Goal: Task Accomplishment & Management: Use online tool/utility

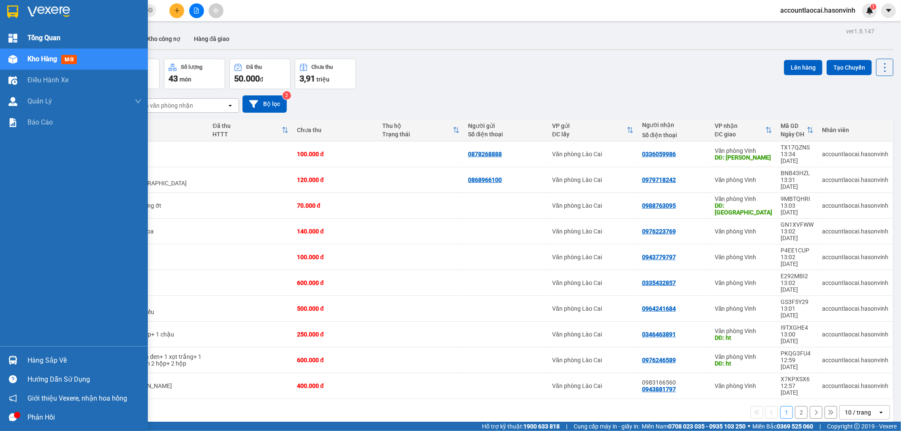
click at [52, 34] on span "Tổng Quan" at bounding box center [43, 38] width 33 height 11
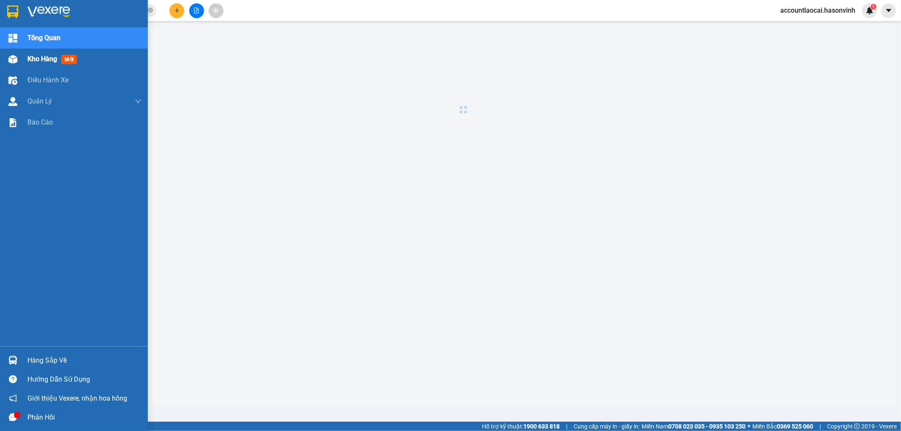
click at [37, 63] on span "Kho hàng" at bounding box center [42, 59] width 30 height 8
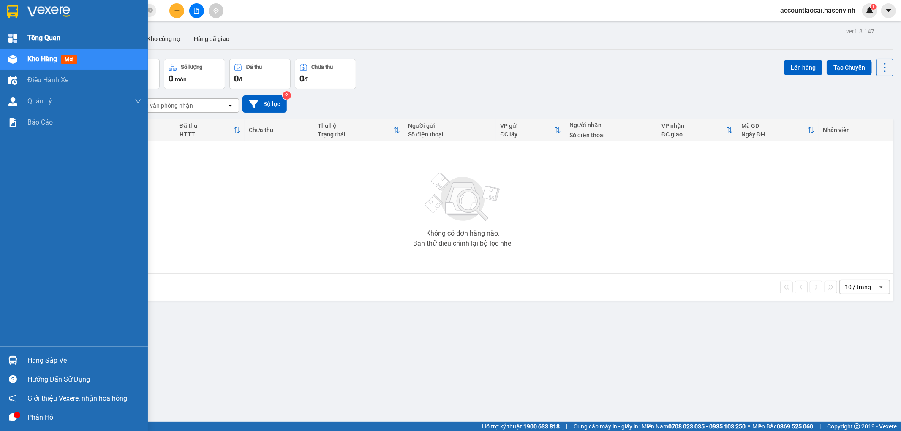
click at [47, 39] on span "Tổng Quan" at bounding box center [43, 38] width 33 height 11
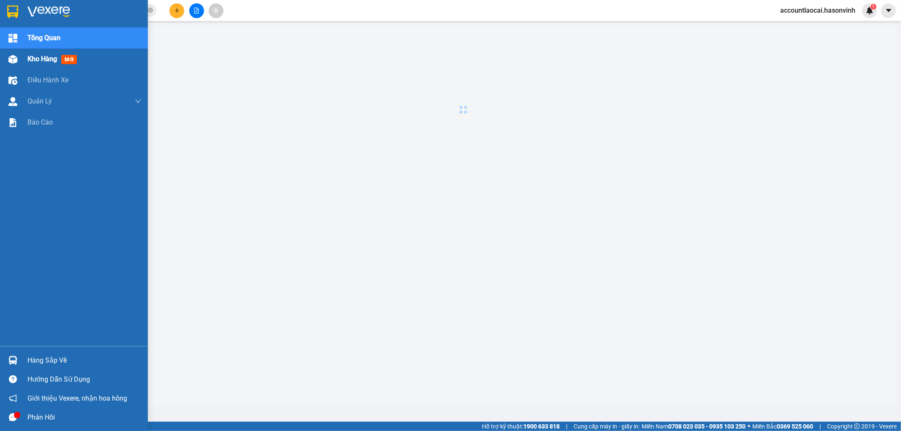
click at [36, 63] on span "Kho hàng" at bounding box center [42, 59] width 30 height 8
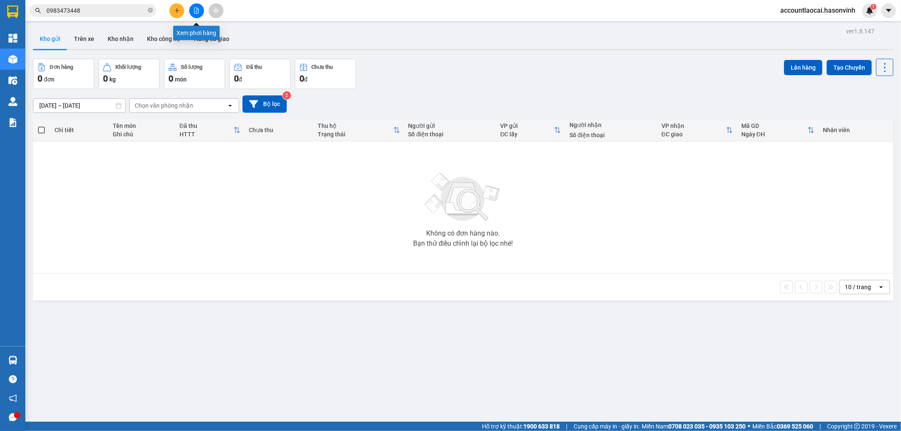
click at [198, 9] on icon "file-add" at bounding box center [196, 11] width 6 height 6
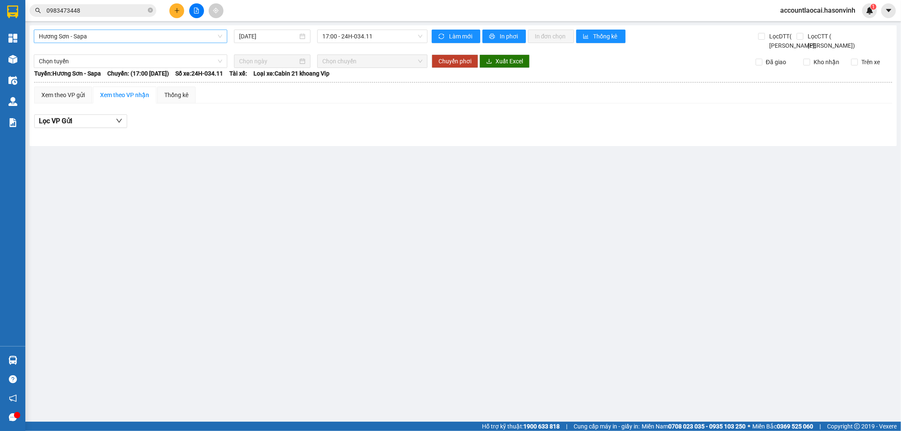
click at [78, 36] on span "Hương Sơn - Sapa" at bounding box center [130, 36] width 183 height 13
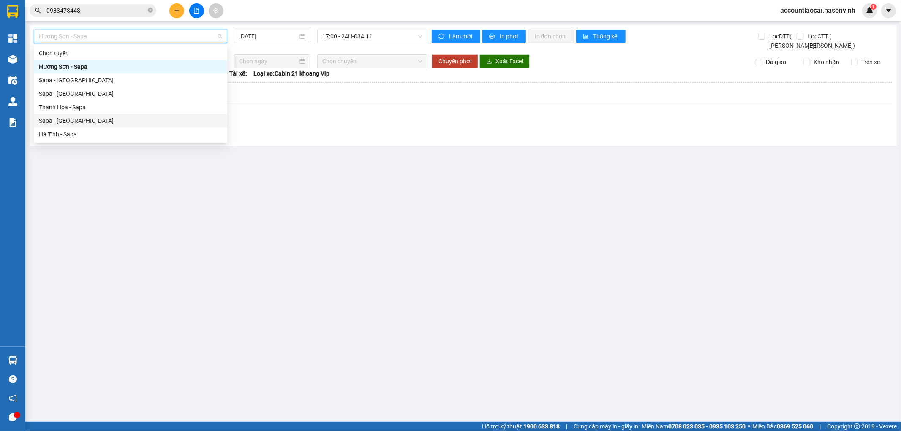
click at [62, 116] on div "Sapa - [GEOGRAPHIC_DATA]" at bounding box center [130, 120] width 183 height 9
type input "[DATE]"
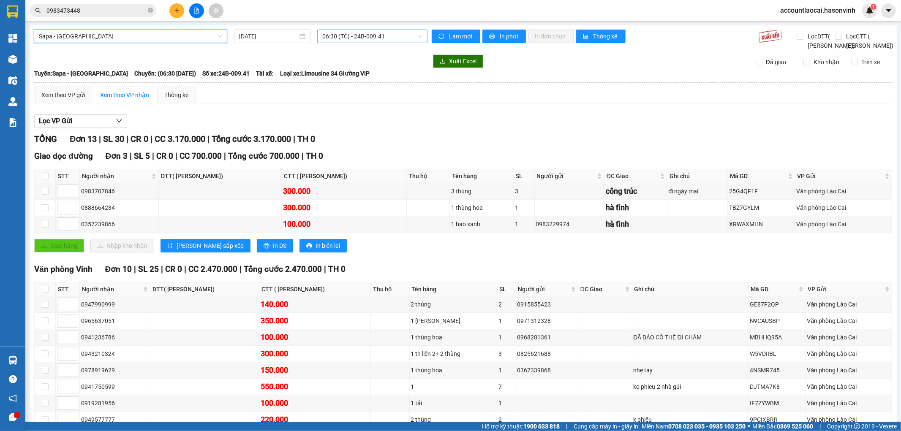
click at [355, 40] on span "06:30 (TC) - 24B-009.41" at bounding box center [372, 36] width 100 height 13
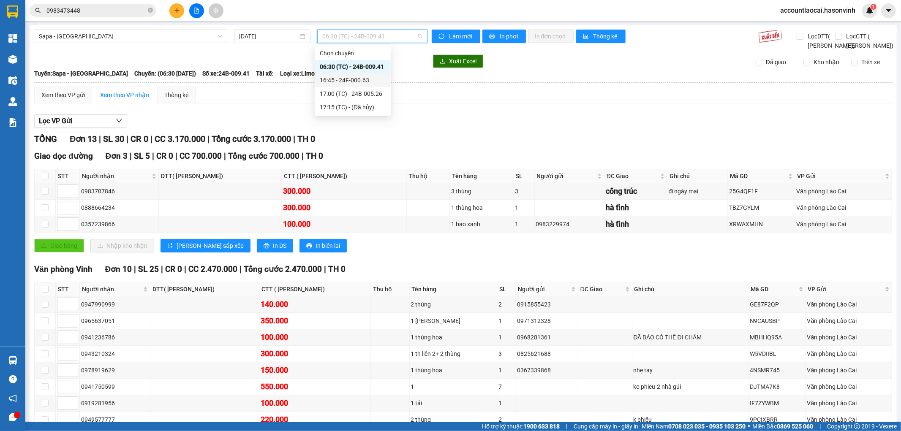
click at [354, 79] on div "16:45 - 24F-000.63" at bounding box center [353, 80] width 66 height 9
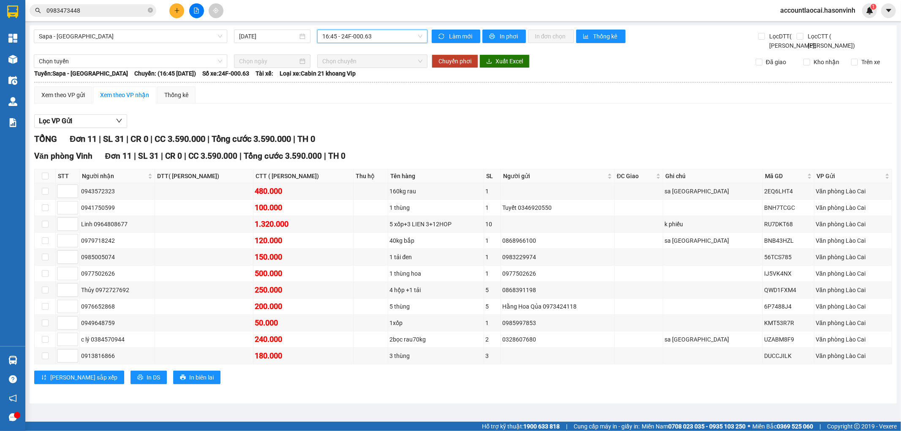
click at [377, 35] on span "16:45 - 24F-000.63" at bounding box center [372, 36] width 100 height 13
click at [361, 93] on div "17:00 (TC) - 24B-005.26" at bounding box center [355, 93] width 66 height 9
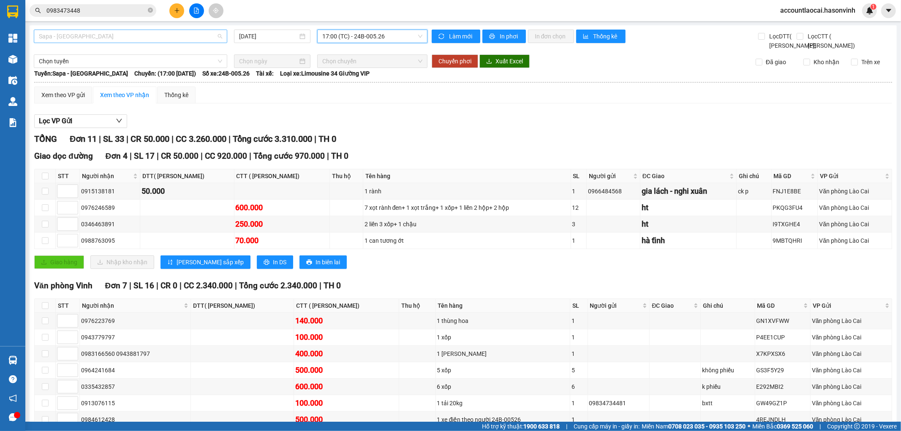
click at [86, 32] on span "Sapa - [GEOGRAPHIC_DATA]" at bounding box center [130, 36] width 183 height 13
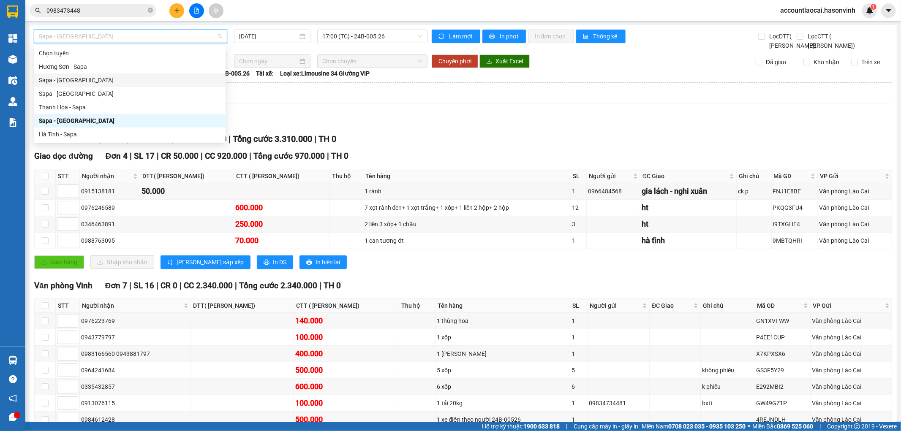
click at [77, 82] on div "Sapa - [GEOGRAPHIC_DATA]" at bounding box center [130, 80] width 182 height 9
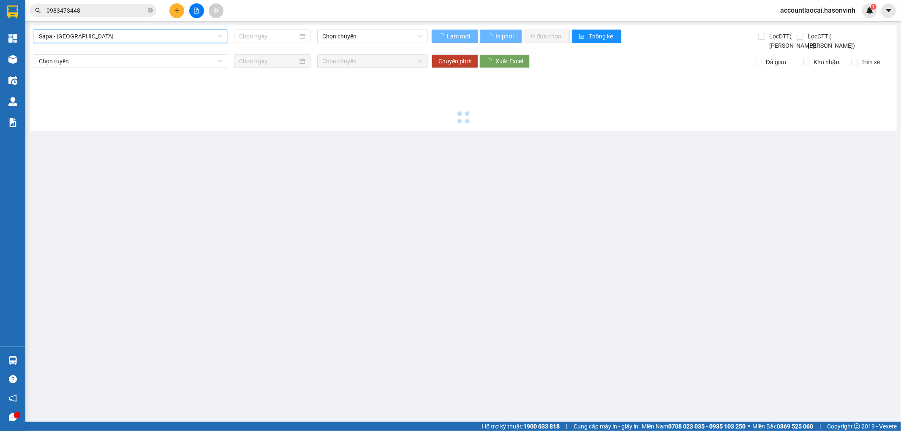
type input "[DATE]"
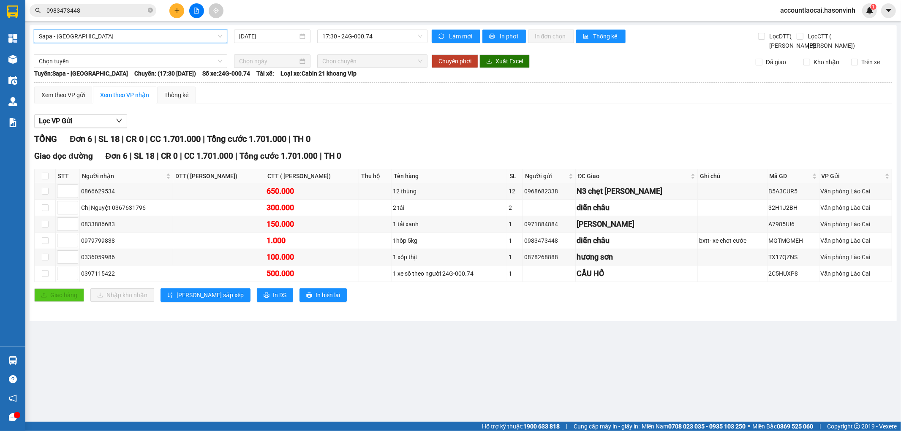
click at [102, 33] on span "Sapa - [GEOGRAPHIC_DATA]" at bounding box center [130, 36] width 183 height 13
click at [347, 35] on span "17:30 - 24G-000.74" at bounding box center [372, 36] width 100 height 13
click at [95, 31] on span "Sapa - [GEOGRAPHIC_DATA]" at bounding box center [130, 36] width 183 height 13
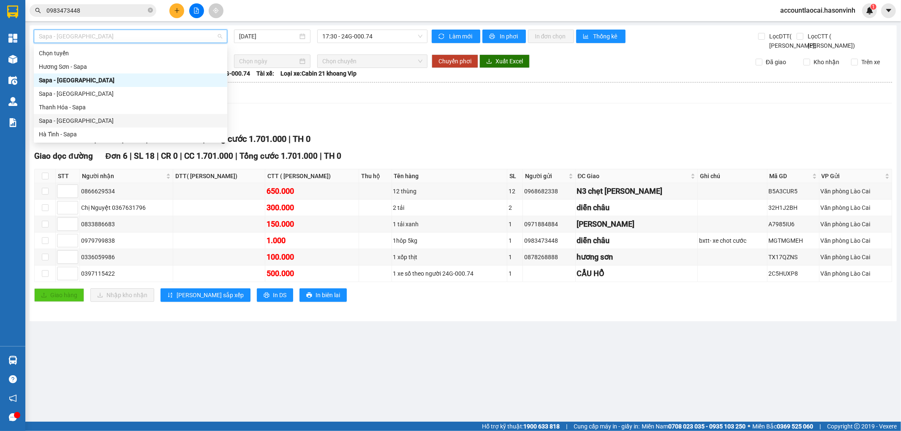
click at [59, 120] on div "Sapa - [GEOGRAPHIC_DATA]" at bounding box center [130, 120] width 183 height 9
type input "[DATE]"
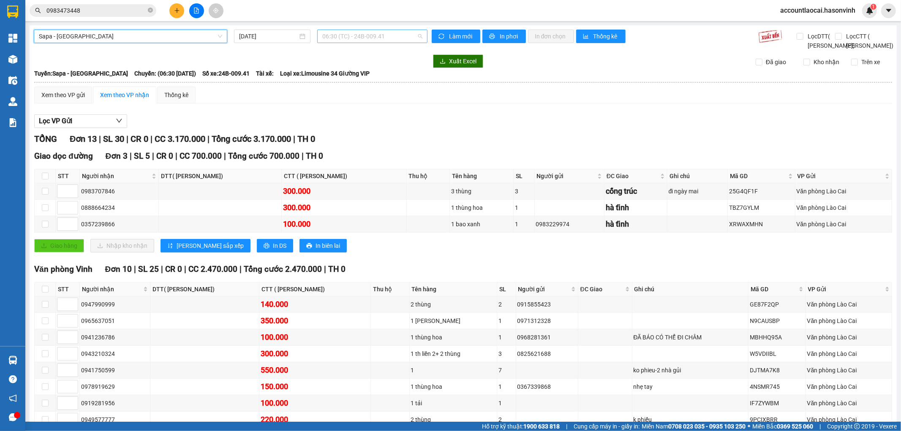
click at [338, 37] on span "06:30 (TC) - 24B-009.41" at bounding box center [372, 36] width 100 height 13
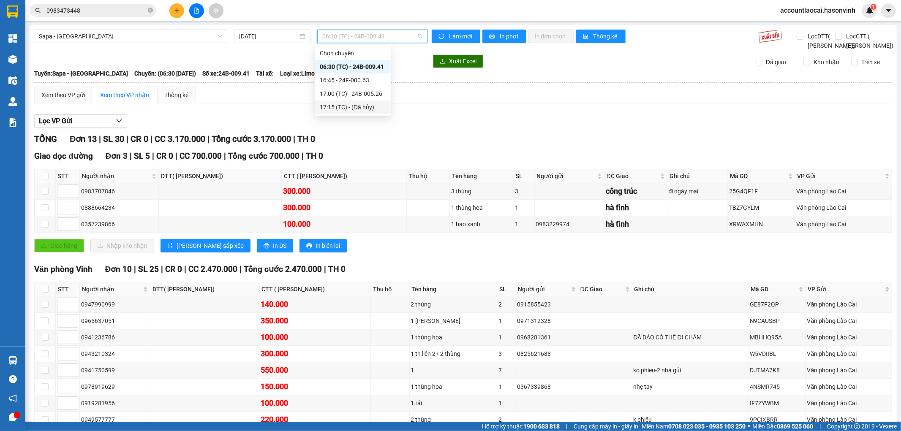
click at [353, 99] on div "17:00 (TC) - 24B-005.26" at bounding box center [353, 94] width 76 height 14
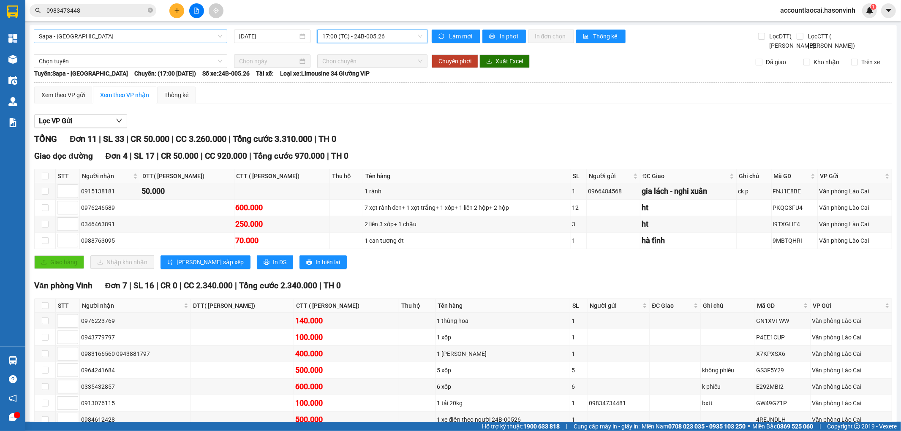
click at [82, 38] on span "Sapa - [GEOGRAPHIC_DATA]" at bounding box center [130, 36] width 183 height 13
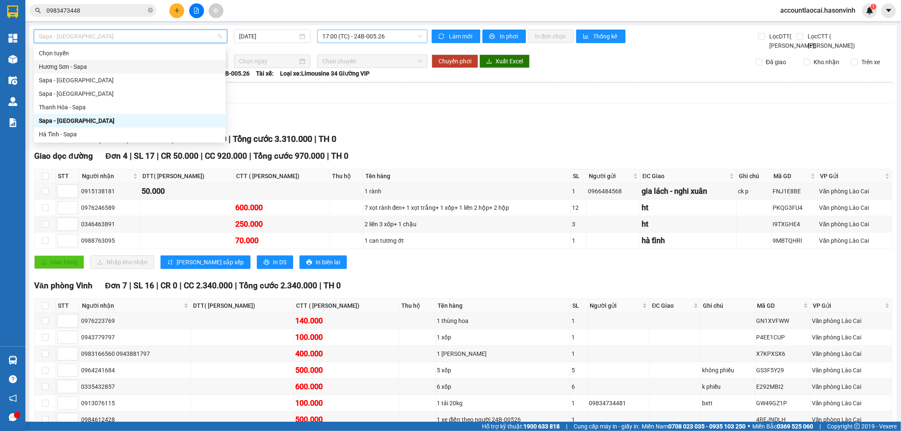
click at [345, 39] on span "17:00 (TC) - 24B-005.26" at bounding box center [372, 36] width 100 height 13
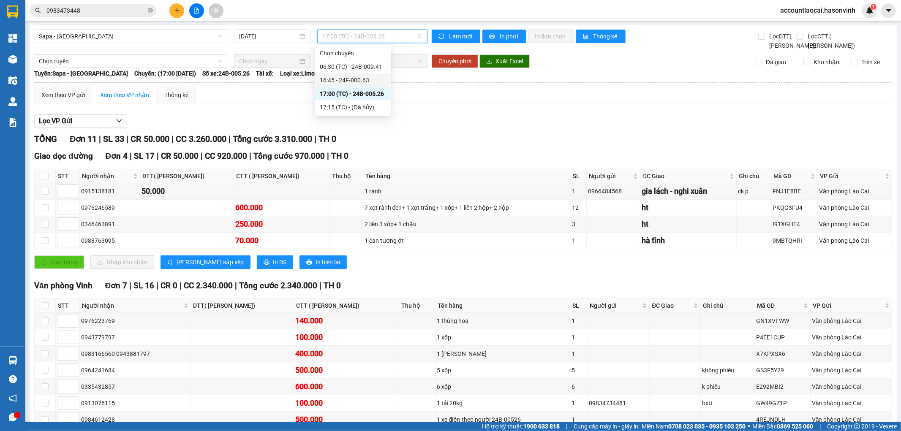
click at [343, 83] on div "16:45 - 24F-000.63" at bounding box center [353, 80] width 66 height 9
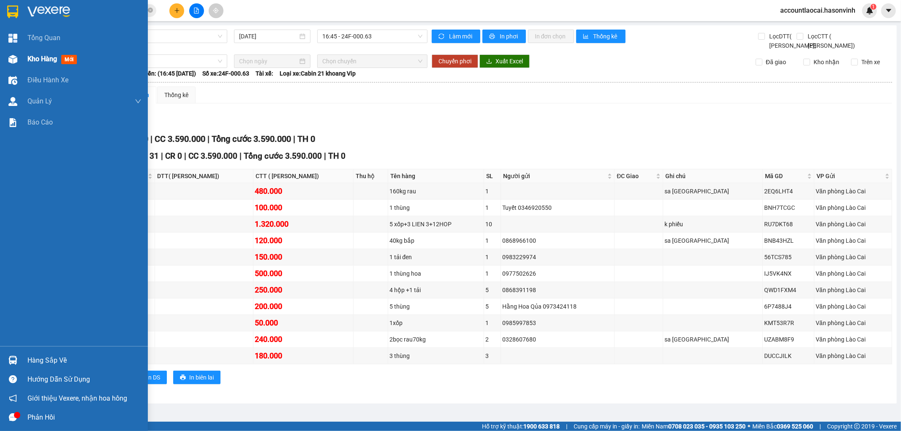
click at [31, 60] on span "Kho hàng" at bounding box center [42, 59] width 30 height 8
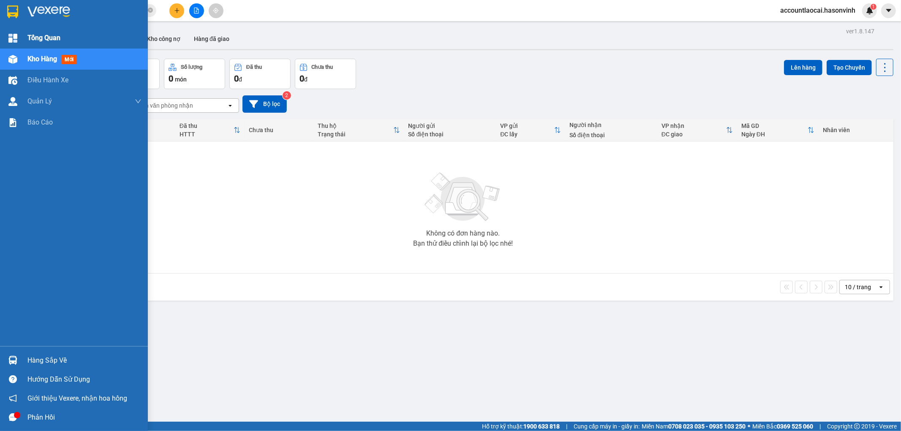
click at [35, 38] on span "Tổng Quan" at bounding box center [43, 38] width 33 height 11
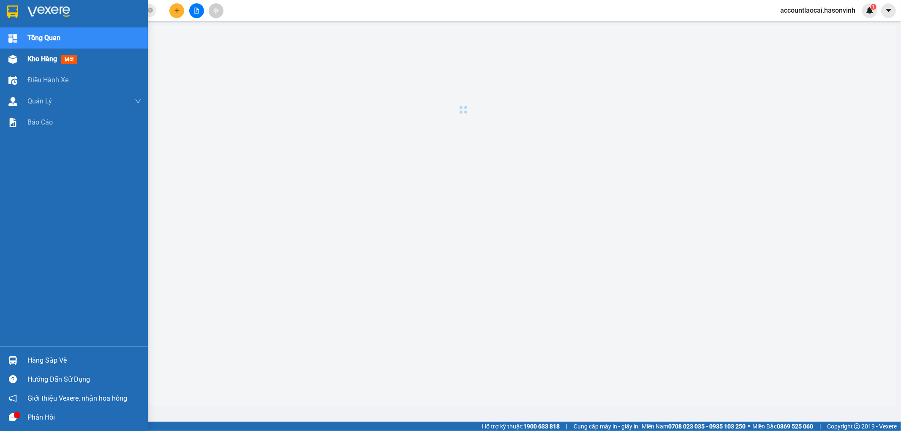
click at [36, 63] on span "Kho hàng" at bounding box center [42, 59] width 30 height 8
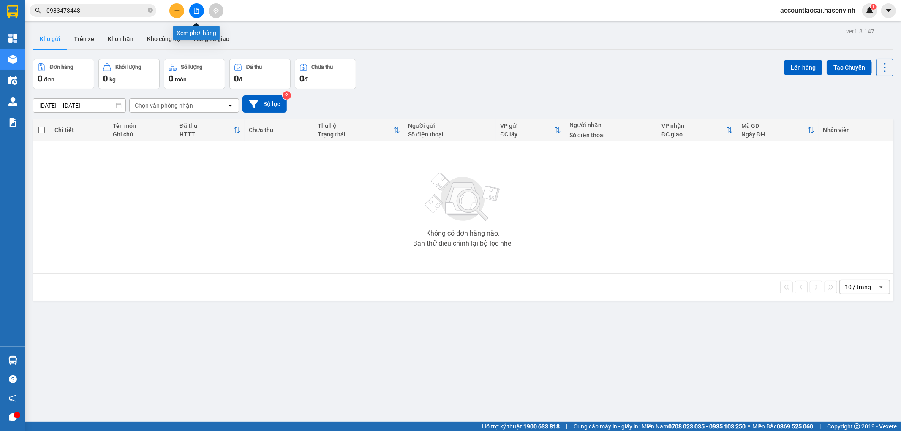
click at [201, 9] on button at bounding box center [196, 10] width 15 height 15
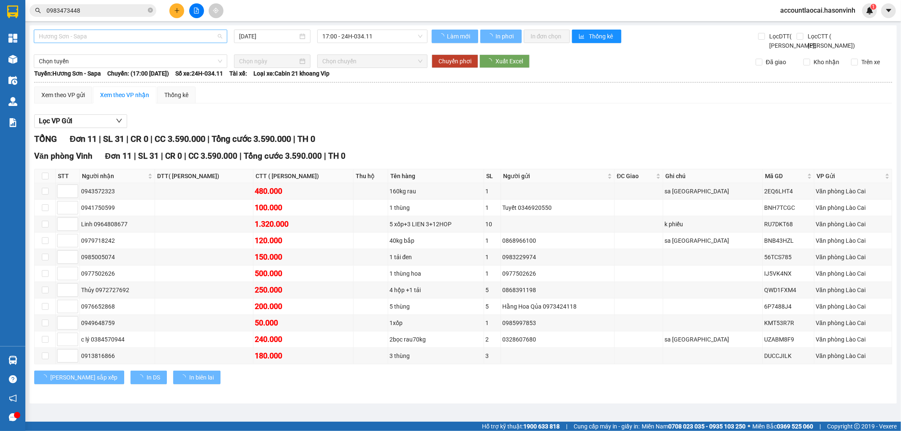
click at [77, 30] on span "Hương Sơn - Sapa" at bounding box center [130, 36] width 183 height 13
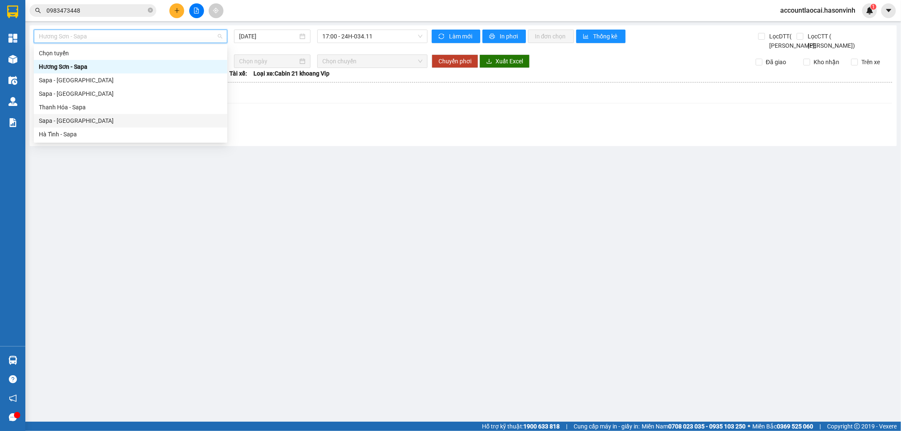
click at [60, 121] on div "Sapa - [GEOGRAPHIC_DATA]" at bounding box center [130, 120] width 183 height 9
type input "[DATE]"
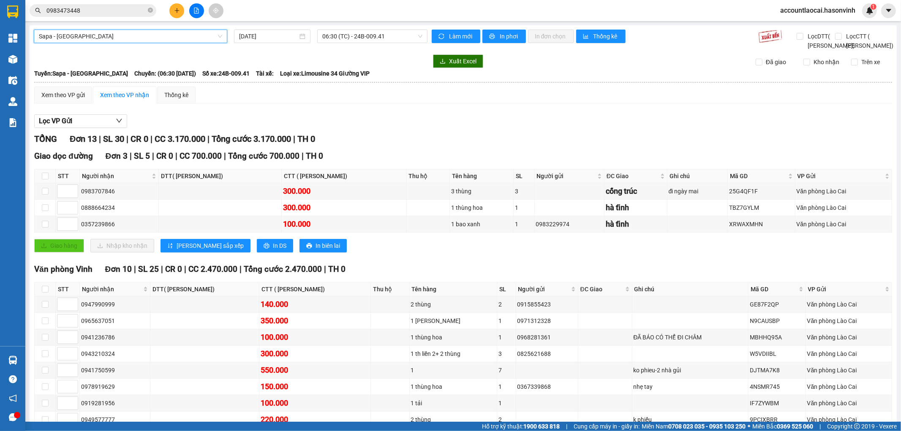
click at [141, 35] on span "Sapa - [GEOGRAPHIC_DATA]" at bounding box center [130, 36] width 183 height 13
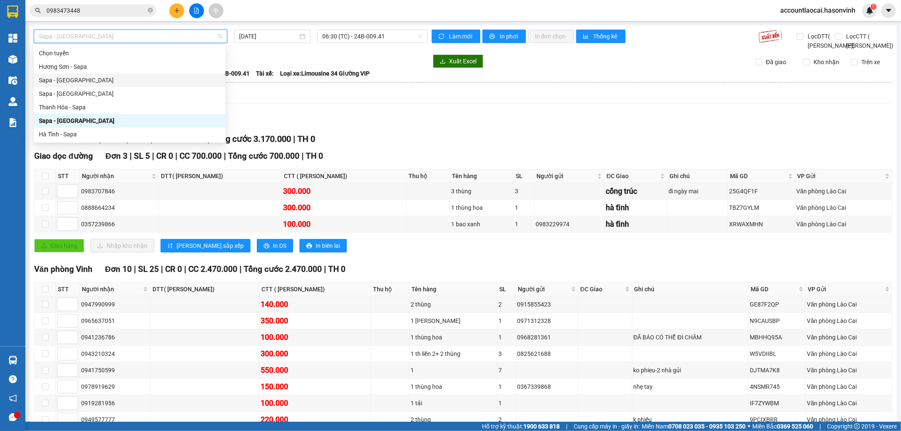
click at [68, 82] on div "Sapa - [GEOGRAPHIC_DATA]" at bounding box center [130, 80] width 182 height 9
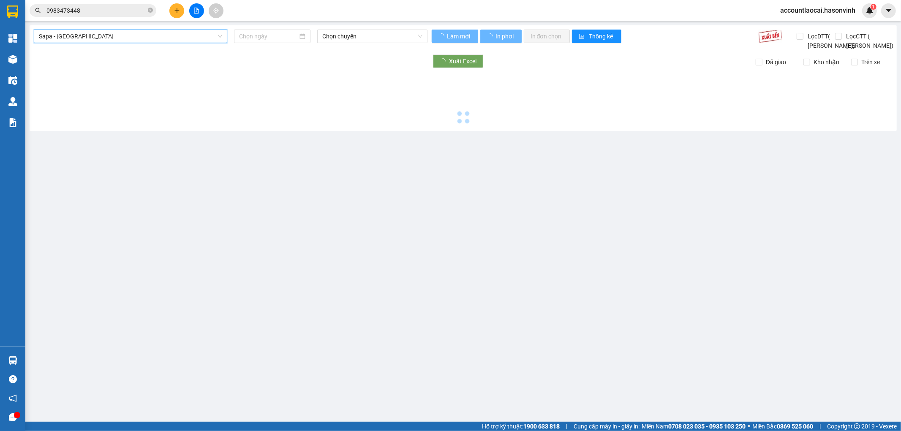
type input "[DATE]"
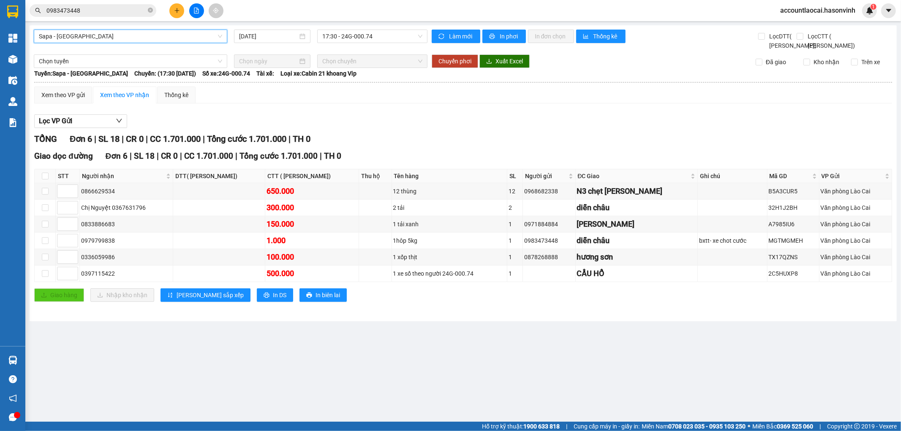
click at [83, 36] on span "Sapa - [GEOGRAPHIC_DATA]" at bounding box center [130, 36] width 183 height 13
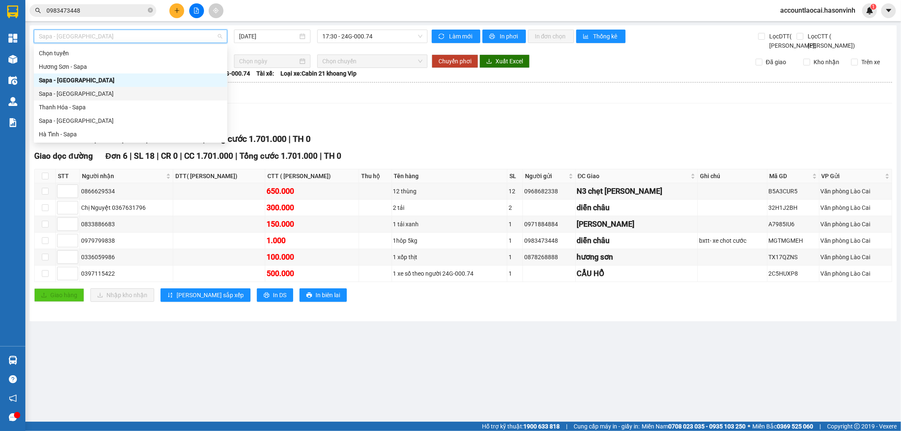
click at [64, 95] on div "Sapa - [GEOGRAPHIC_DATA]" at bounding box center [130, 93] width 183 height 9
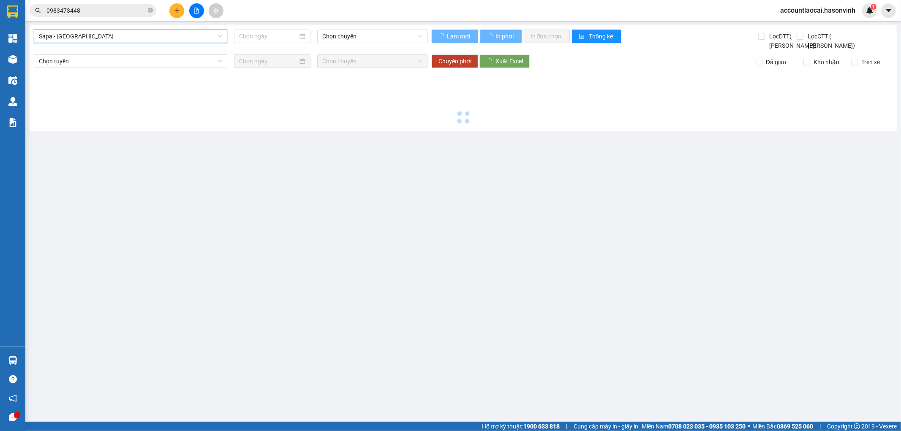
type input "[DATE]"
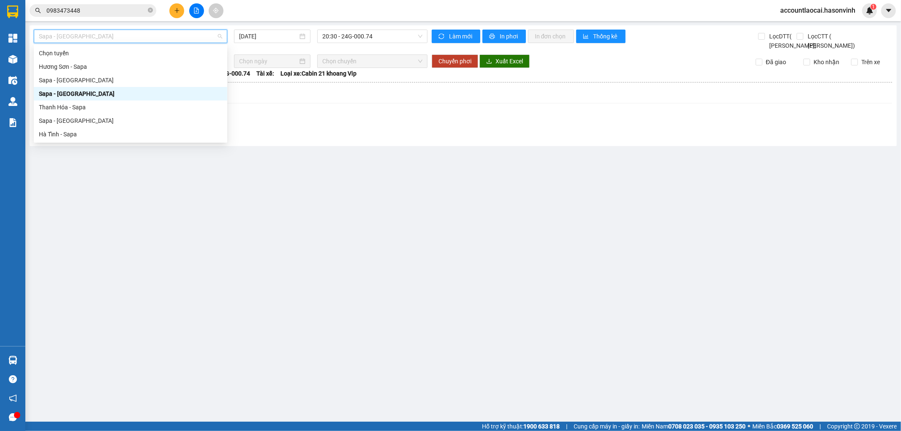
click at [69, 39] on span "Sapa - [GEOGRAPHIC_DATA]" at bounding box center [130, 36] width 183 height 13
click at [57, 119] on div "Sapa - [GEOGRAPHIC_DATA]" at bounding box center [130, 120] width 183 height 9
type input "[DATE]"
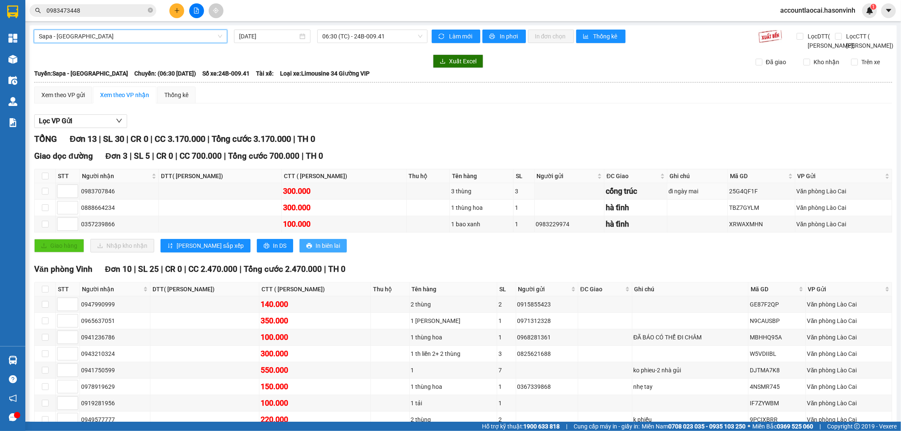
scroll to position [94, 0]
